Goal: Information Seeking & Learning: Check status

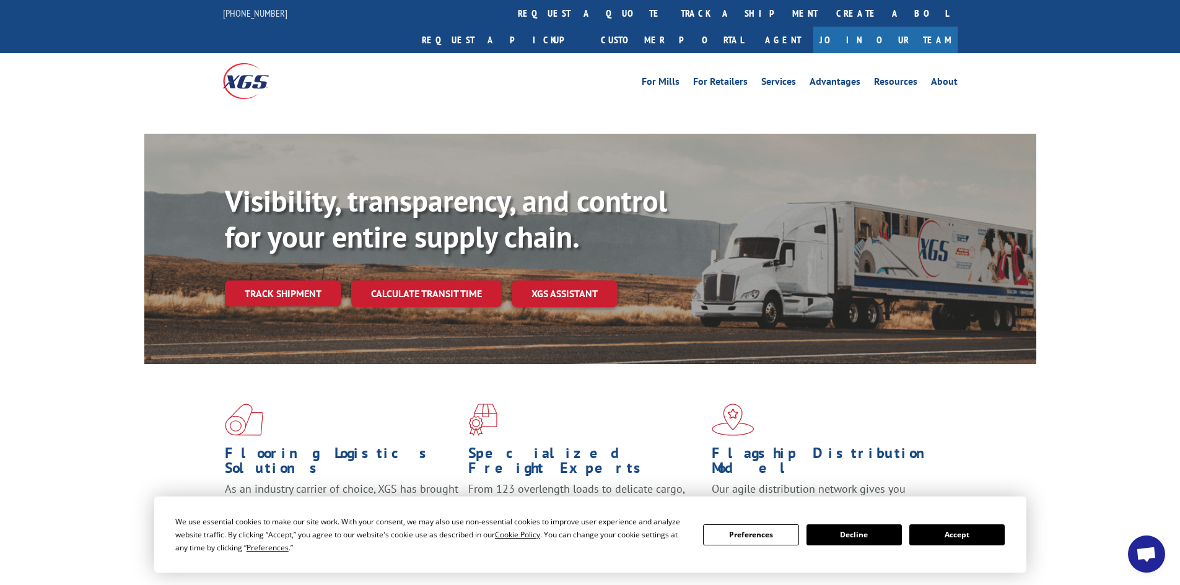
click at [945, 537] on button "Accept" at bounding box center [956, 535] width 95 height 21
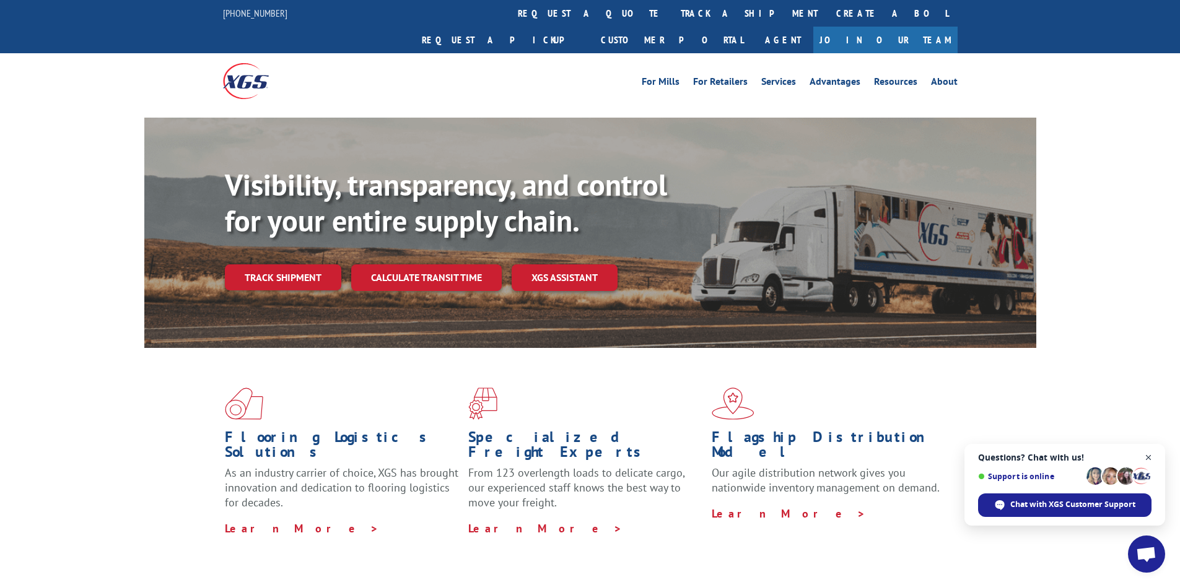
click at [945, 457] on span "Open chat" at bounding box center [1148, 457] width 15 height 15
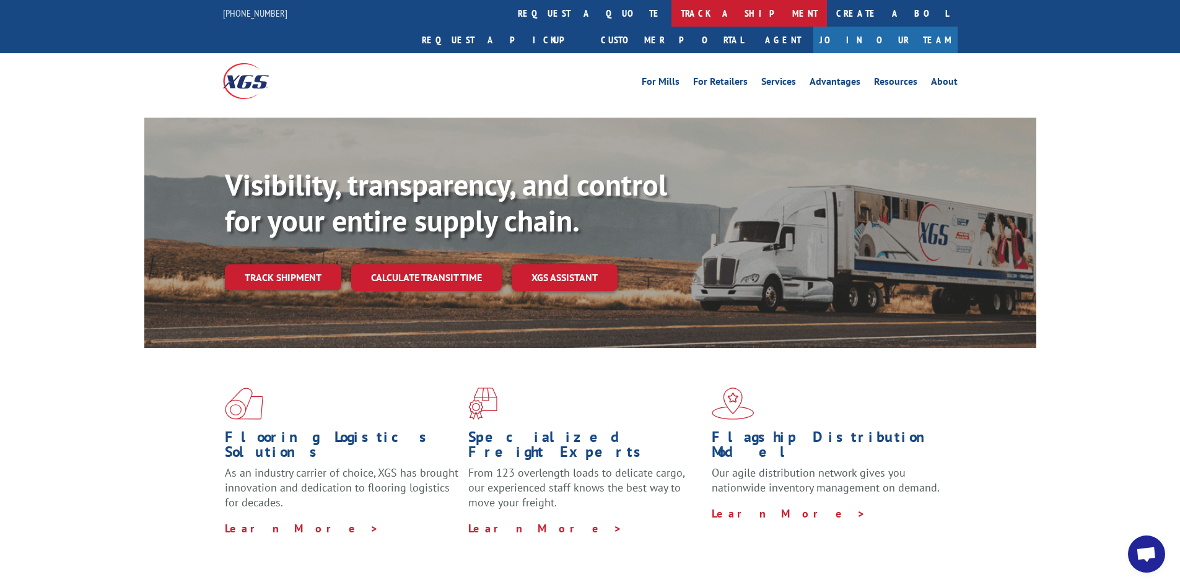
click at [672, 18] on link "track a shipment" at bounding box center [750, 13] width 156 height 27
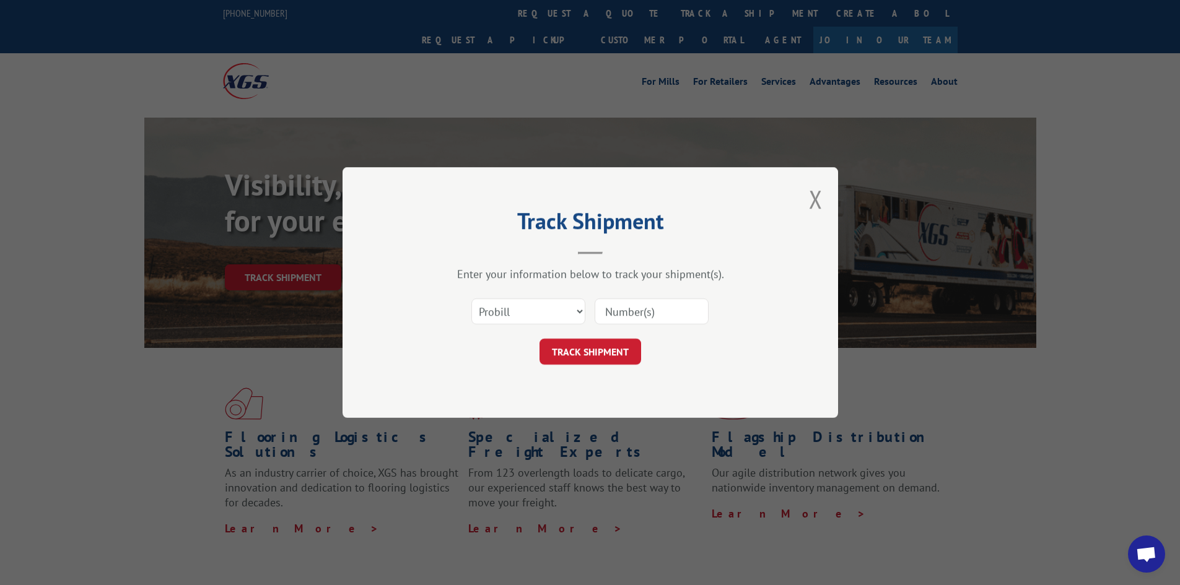
click at [642, 308] on input at bounding box center [652, 312] width 114 height 26
paste input "15340360"
type input "15340360"
click at [587, 348] on button "TRACK SHIPMENT" at bounding box center [591, 352] width 102 height 26
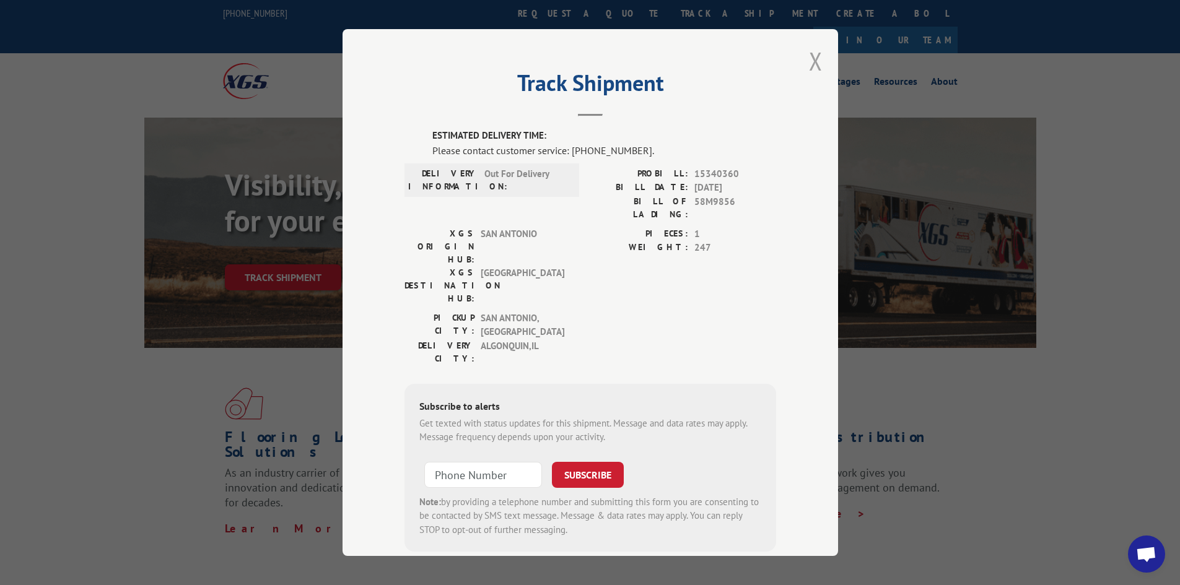
click at [809, 56] on button "Close modal" at bounding box center [816, 61] width 14 height 33
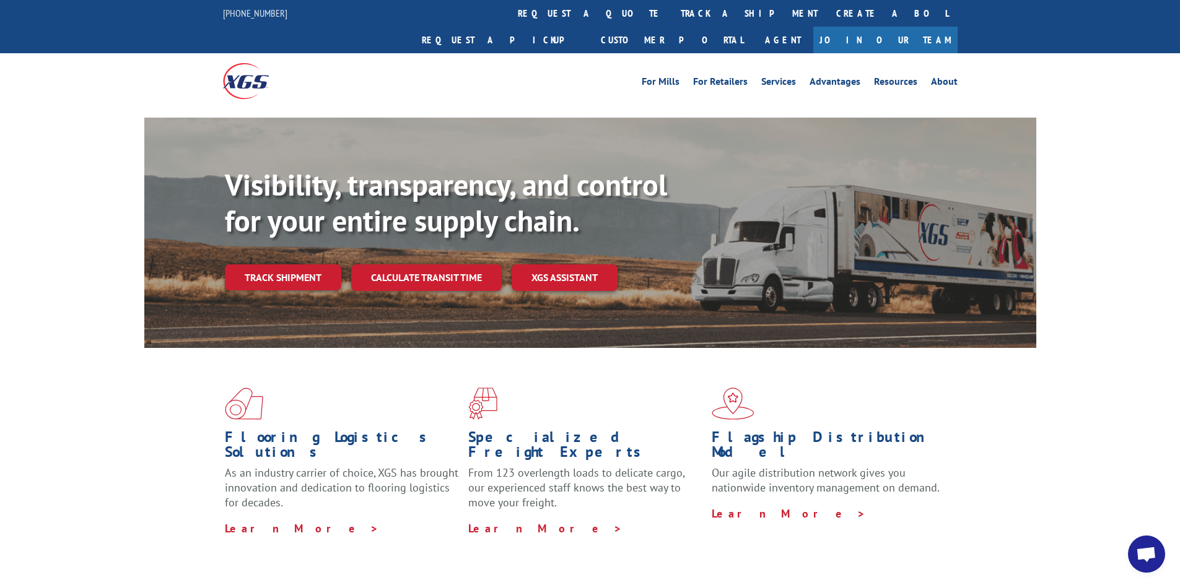
click at [672, 13] on link "track a shipment" at bounding box center [750, 13] width 156 height 27
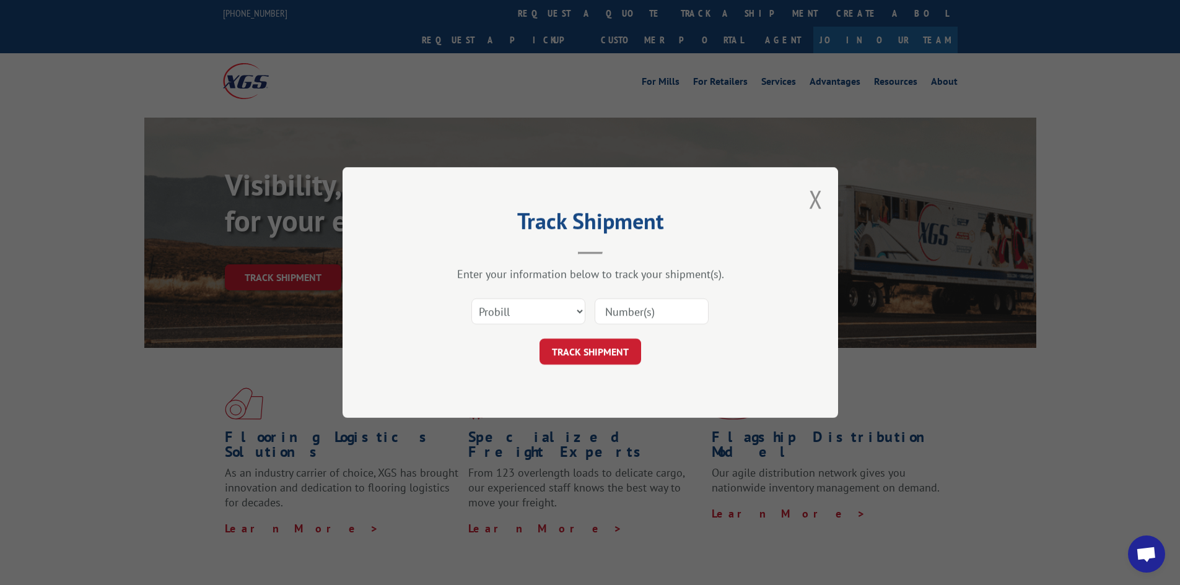
drag, startPoint x: 678, startPoint y: 313, endPoint x: 689, endPoint y: 316, distance: 11.6
click at [685, 314] on input at bounding box center [652, 312] width 114 height 26
type input "15340400"
click at [540, 339] on button "TRACK SHIPMENT" at bounding box center [591, 352] width 102 height 26
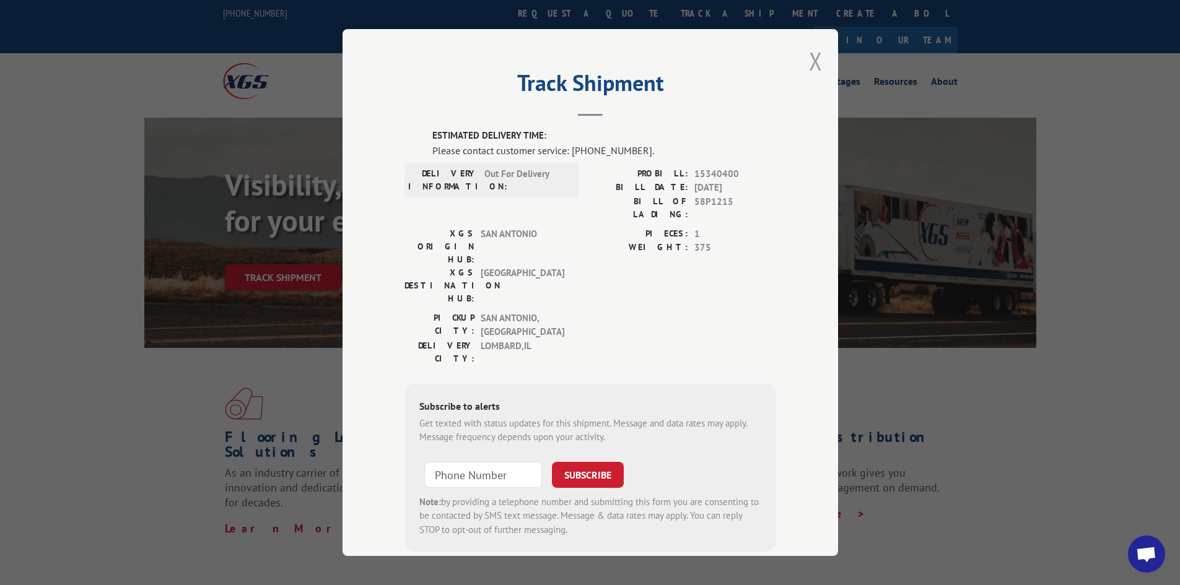
click at [809, 58] on button "Close modal" at bounding box center [816, 61] width 14 height 33
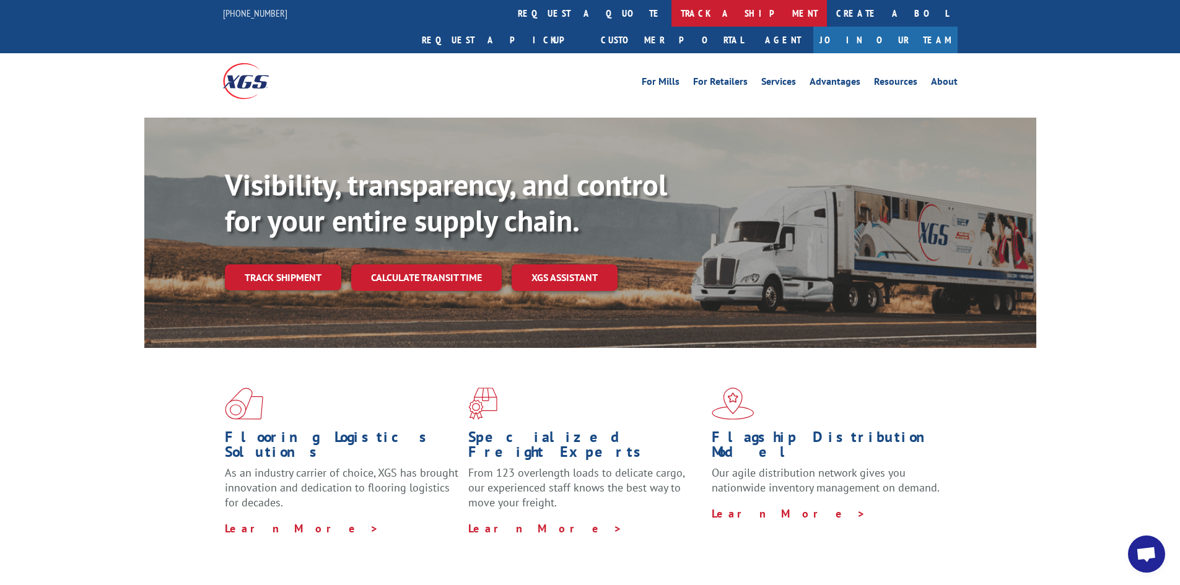
click at [672, 8] on link "track a shipment" at bounding box center [750, 13] width 156 height 27
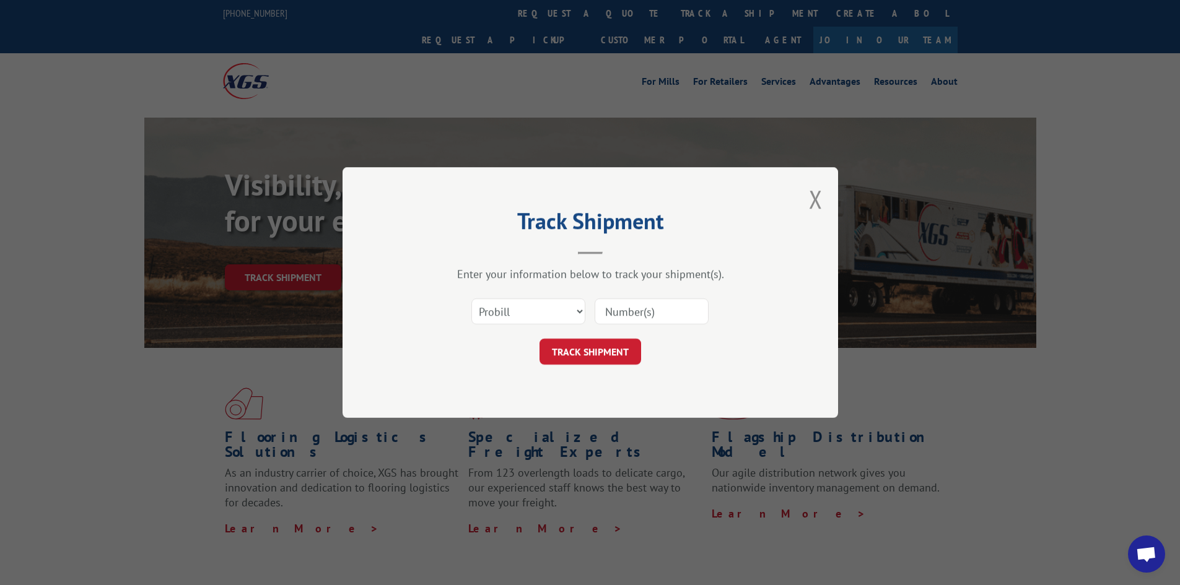
click at [640, 307] on input at bounding box center [652, 312] width 114 height 26
paste input "17228210"
type input "17228210"
click at [600, 357] on button "TRACK SHIPMENT" at bounding box center [591, 352] width 102 height 26
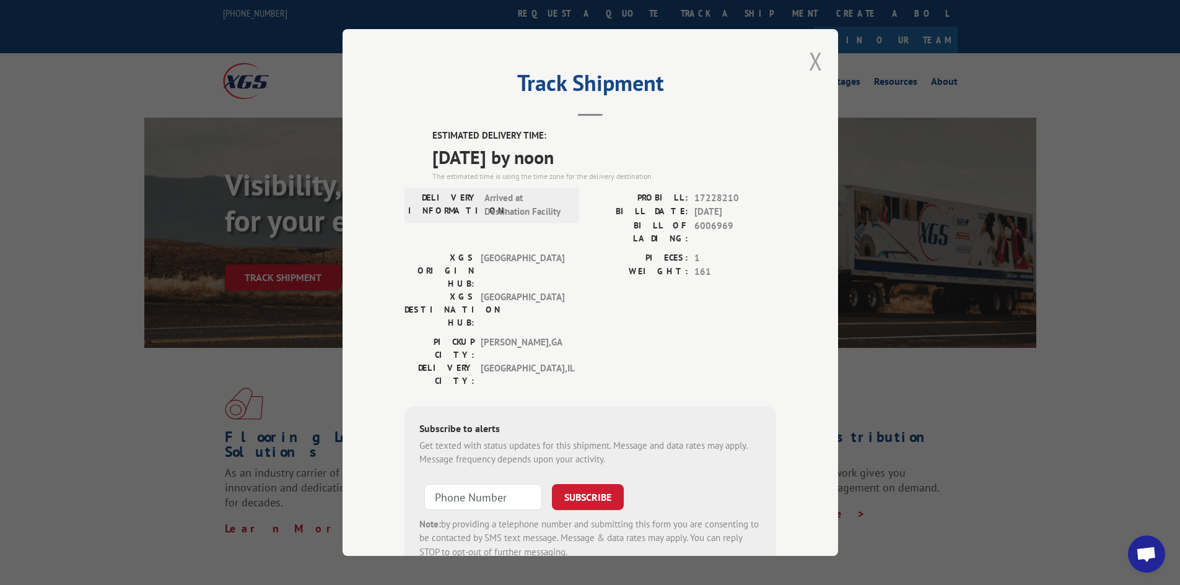
click at [810, 58] on button "Close modal" at bounding box center [816, 61] width 14 height 33
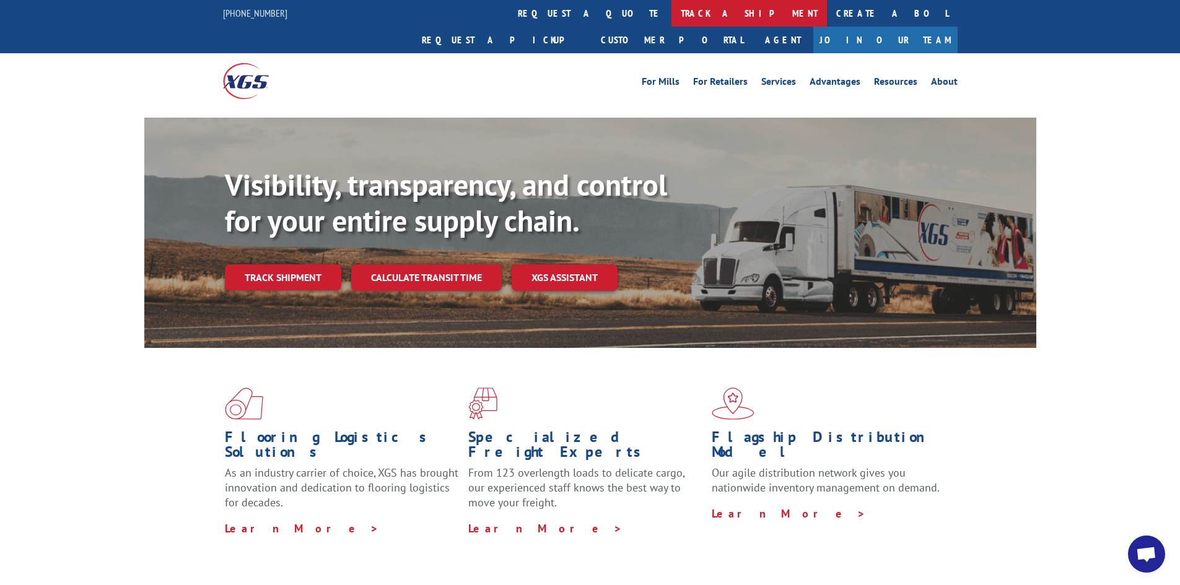
click at [672, 8] on link "track a shipment" at bounding box center [750, 13] width 156 height 27
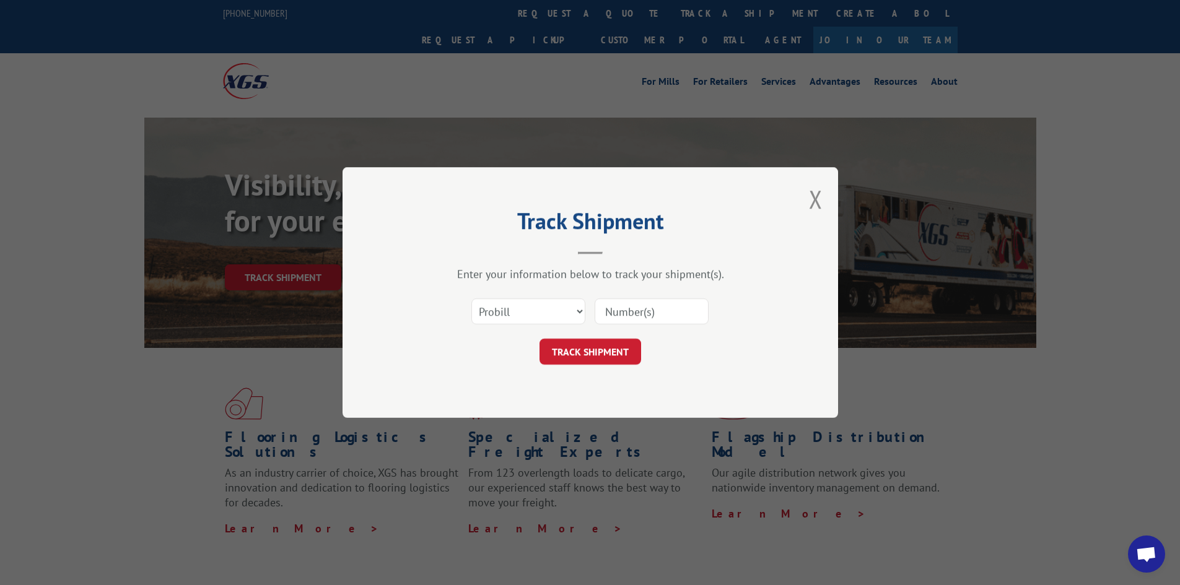
click at [658, 309] on input at bounding box center [652, 312] width 114 height 26
paste input "17228209"
type input "17228209"
drag, startPoint x: 623, startPoint y: 351, endPoint x: 664, endPoint y: 326, distance: 47.8
click at [623, 349] on button "TRACK SHIPMENT" at bounding box center [591, 352] width 102 height 26
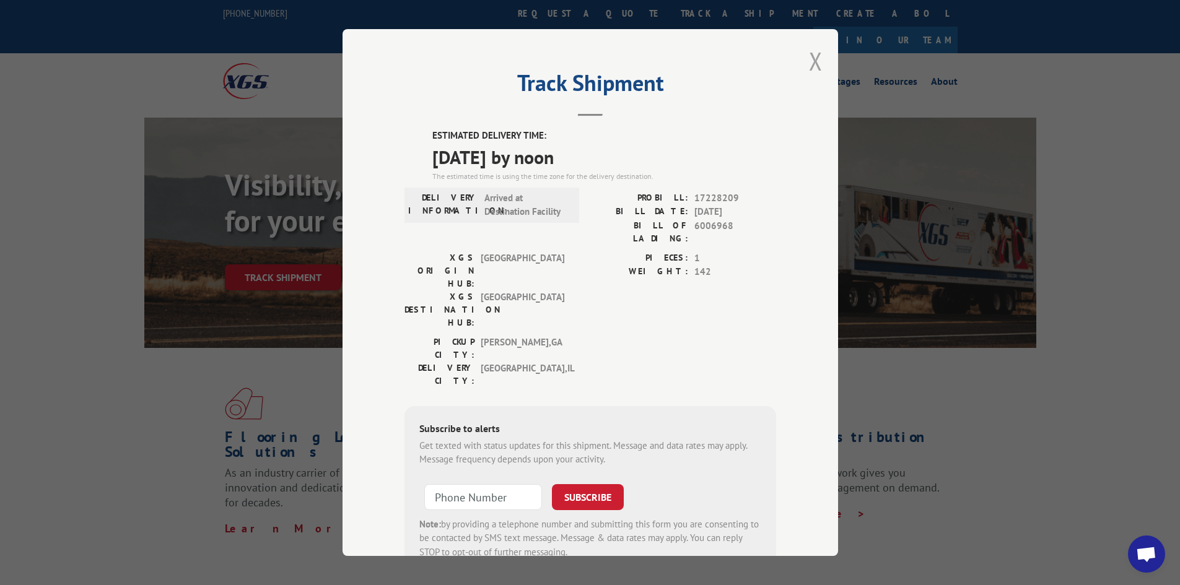
click at [815, 59] on button "Close modal" at bounding box center [816, 61] width 14 height 33
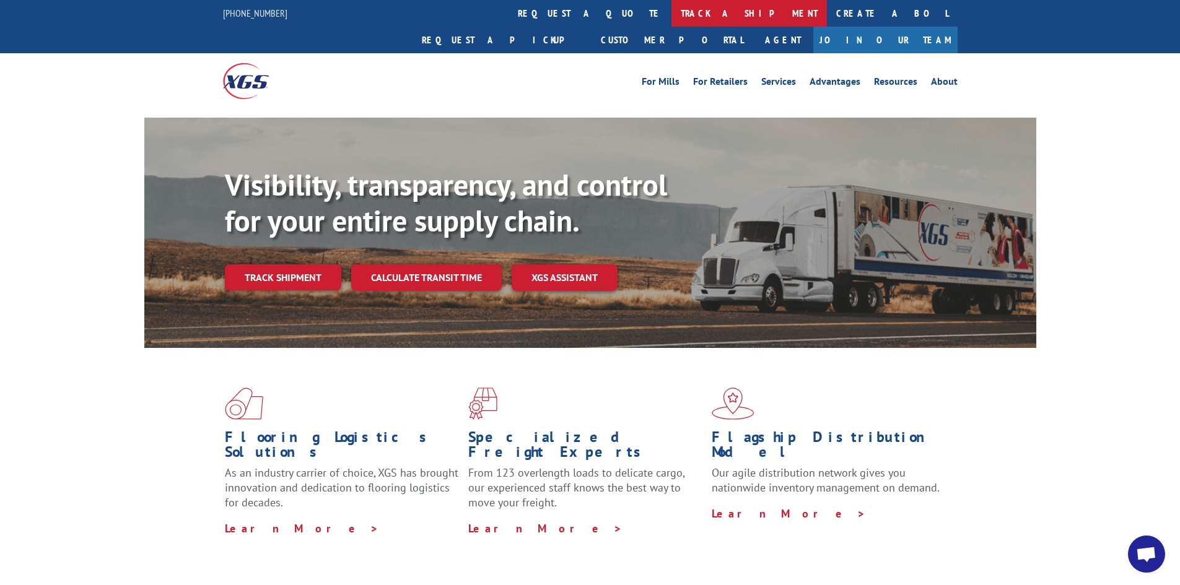
click at [672, 9] on link "track a shipment" at bounding box center [750, 13] width 156 height 27
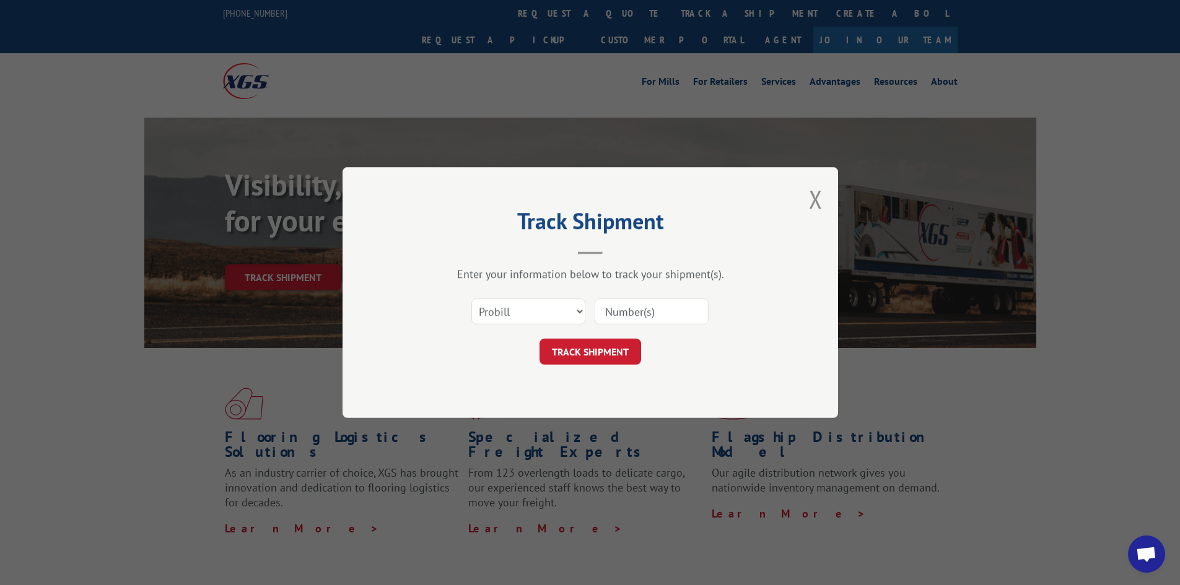
click at [645, 318] on input at bounding box center [652, 312] width 114 height 26
paste input "17469248"
type input "17469248"
click at [597, 352] on button "TRACK SHIPMENT" at bounding box center [591, 352] width 102 height 26
